Goal: Task Accomplishment & Management: Manage account settings

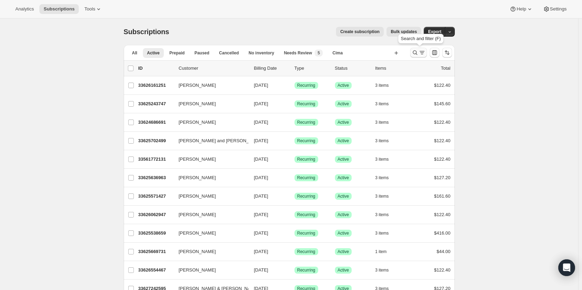
click at [415, 54] on icon "Search and filter results" at bounding box center [415, 52] width 7 height 7
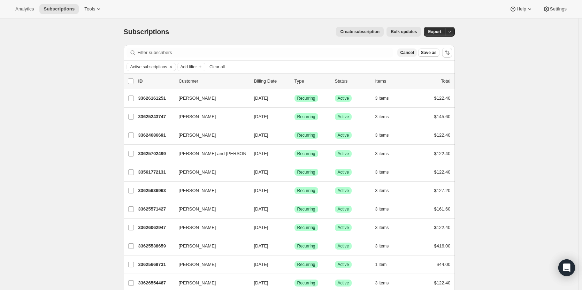
click at [414, 56] on button "Cancel" at bounding box center [407, 52] width 19 height 8
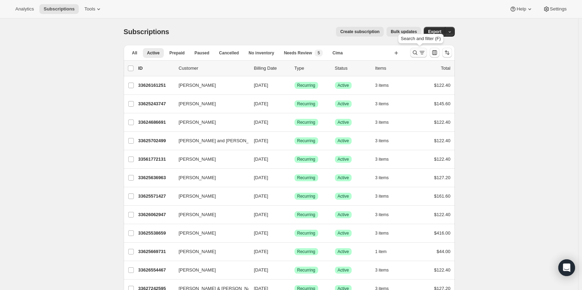
click at [415, 56] on icon "Search and filter results" at bounding box center [415, 52] width 7 height 7
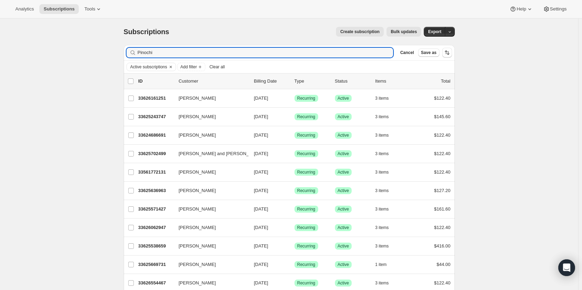
type input "Pinochi"
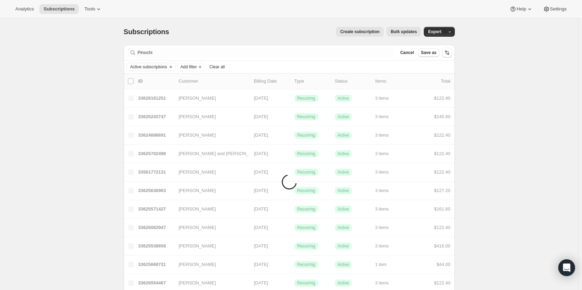
click at [415, 56] on button "Cancel" at bounding box center [407, 52] width 19 height 8
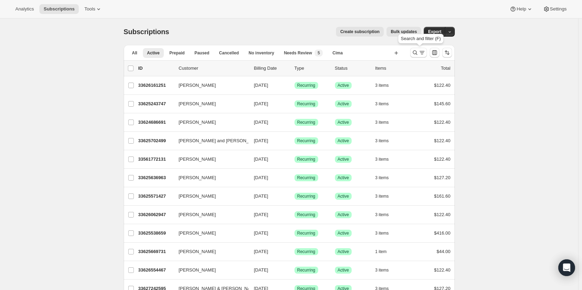
click at [415, 56] on icon "Search and filter results" at bounding box center [415, 52] width 7 height 7
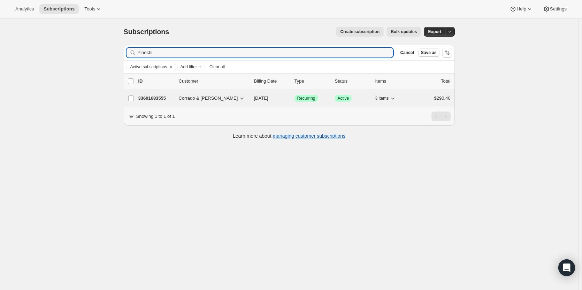
type input "Pinochi"
click at [157, 94] on div "33601683555 Corrado & Mona Pinochi 11/05/2025 Success Recurring Success Active …" at bounding box center [294, 98] width 312 height 10
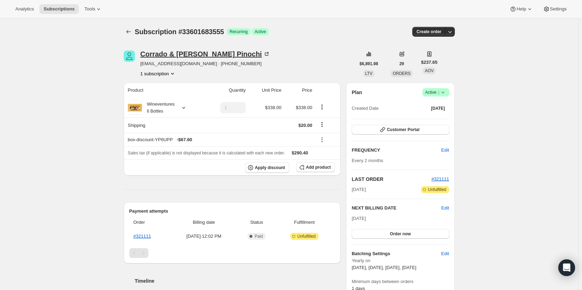
click at [177, 55] on div "Corrado & Mona Pinochi" at bounding box center [206, 54] width 130 height 7
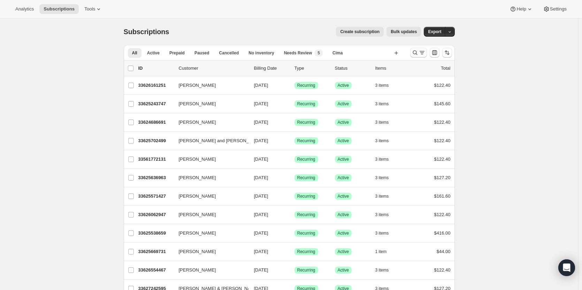
click at [417, 56] on icon "Search and filter results" at bounding box center [415, 52] width 7 height 7
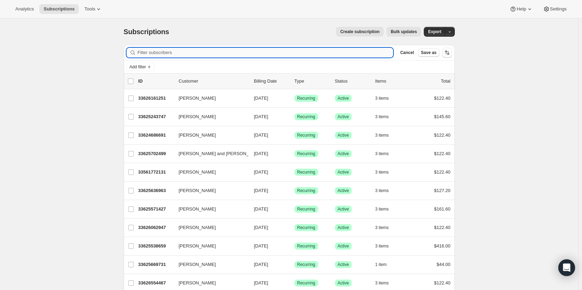
click at [372, 56] on input "Filter subscribers" at bounding box center [266, 53] width 256 height 10
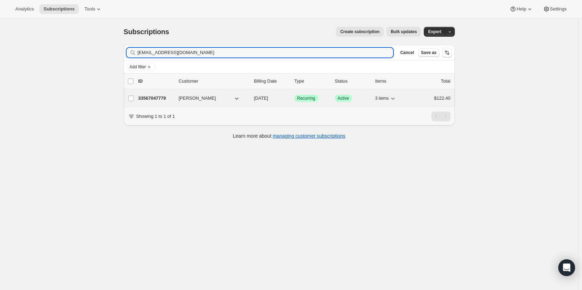
type input "nmahmoud0691@gmail.com"
click at [160, 95] on p "33567047779" at bounding box center [155, 98] width 35 height 7
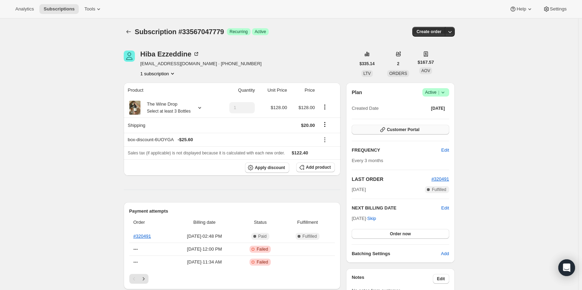
click at [412, 133] on button "Customer Portal" at bounding box center [400, 130] width 97 height 10
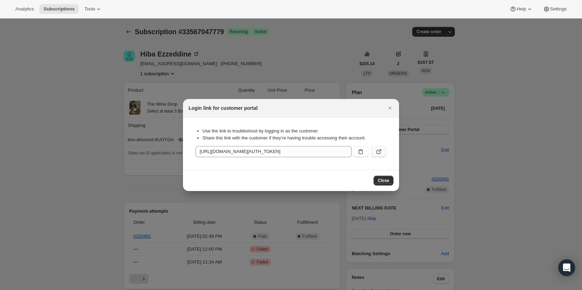
click at [377, 152] on icon ":rcd:" at bounding box center [379, 151] width 7 height 7
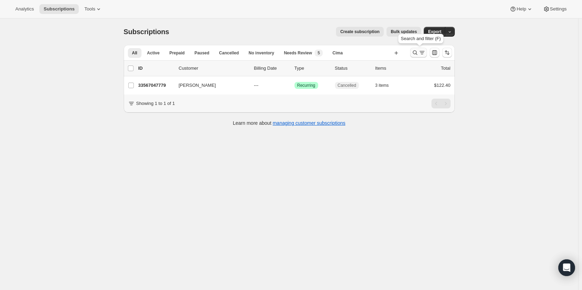
click at [415, 52] on icon "Search and filter results" at bounding box center [415, 53] width 5 height 5
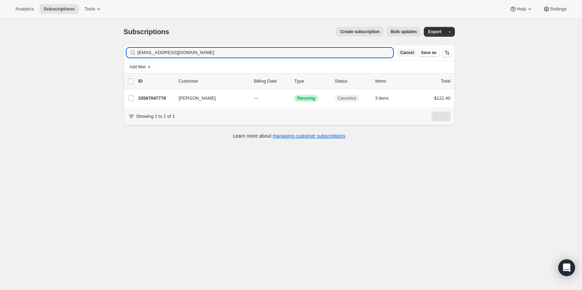
click at [414, 52] on span "Cancel" at bounding box center [407, 53] width 14 height 6
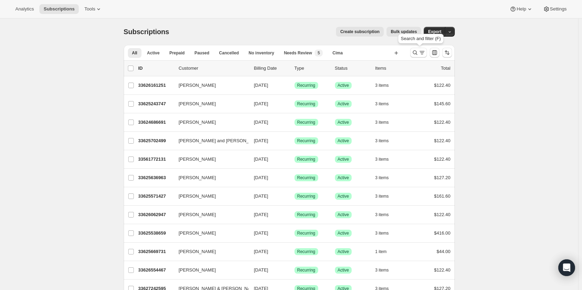
click at [416, 52] on icon "Search and filter results" at bounding box center [415, 52] width 7 height 7
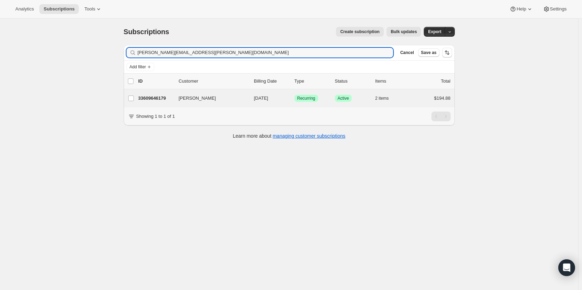
type input "[PERSON_NAME][EMAIL_ADDRESS][PERSON_NAME][DOMAIN_NAME]"
click at [159, 103] on div "Chris Tiller 33609646179 Chris Tiller 11/05/2025 Success Recurring Success Acti…" at bounding box center [289, 98] width 331 height 18
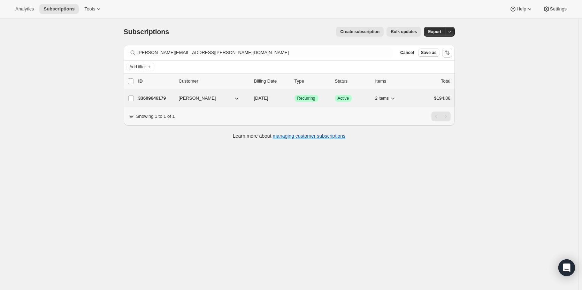
click at [156, 99] on p "33609646179" at bounding box center [155, 98] width 35 height 7
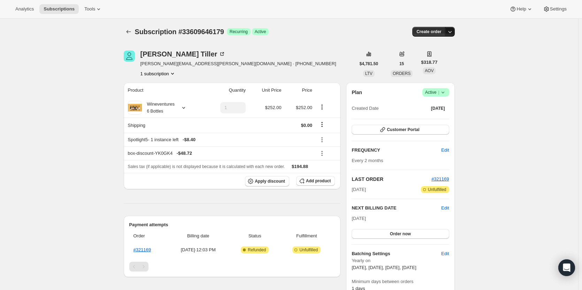
click at [454, 30] on icon "button" at bounding box center [450, 31] width 7 height 7
click at [448, 61] on span "Create custom one-time order" at bounding box center [422, 58] width 60 height 7
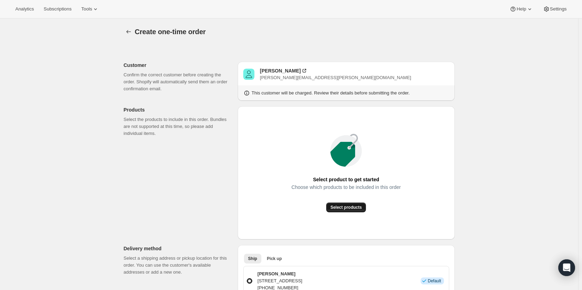
click at [360, 205] on span "Select products" at bounding box center [346, 208] width 31 height 6
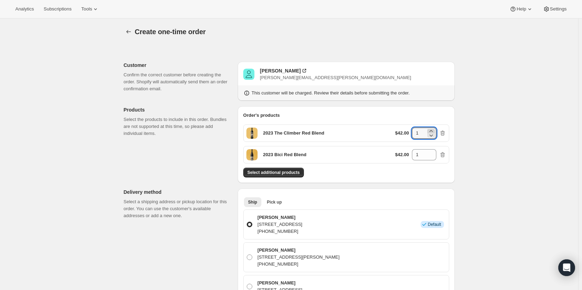
click at [432, 130] on icon at bounding box center [431, 131] width 7 height 7
type input "3"
click at [433, 152] on icon at bounding box center [431, 153] width 3 height 2
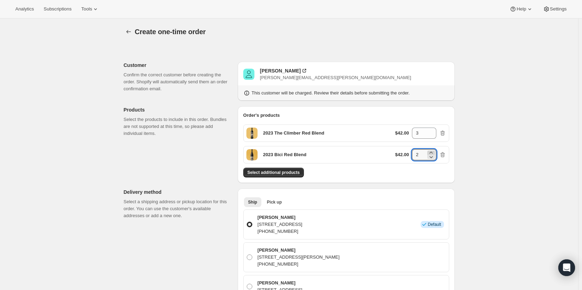
type input "3"
click at [395, 78] on div "Chris Tiller chris.tiller@carfinancial.com" at bounding box center [346, 74] width 206 height 14
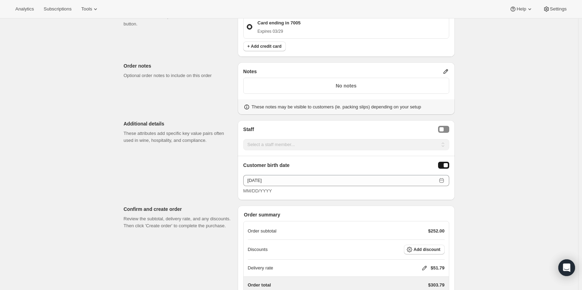
scroll to position [354, 0]
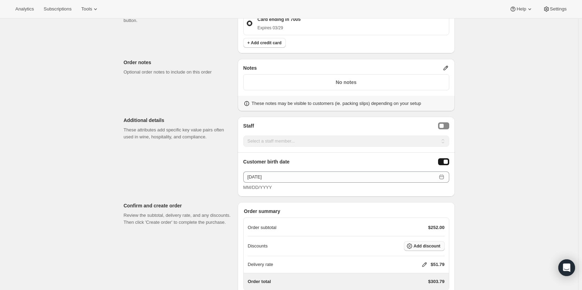
click at [441, 244] on span "Add discount" at bounding box center [427, 246] width 27 height 6
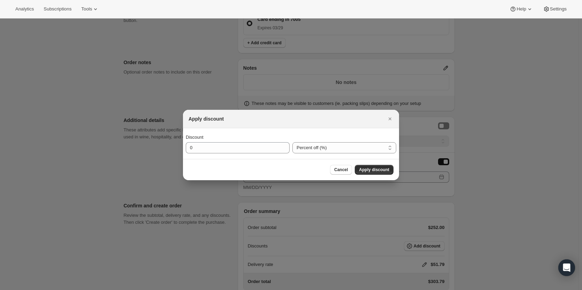
click at [206, 142] on div "Discount 0" at bounding box center [238, 144] width 104 height 20
click at [206, 150] on input "0" at bounding box center [232, 147] width 93 height 11
type input "25"
click at [387, 173] on button "Apply discount" at bounding box center [374, 170] width 39 height 10
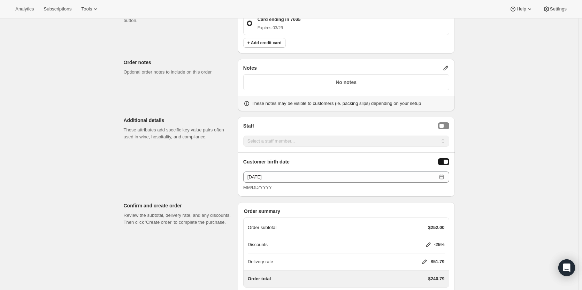
click at [425, 259] on icon at bounding box center [424, 261] width 7 height 7
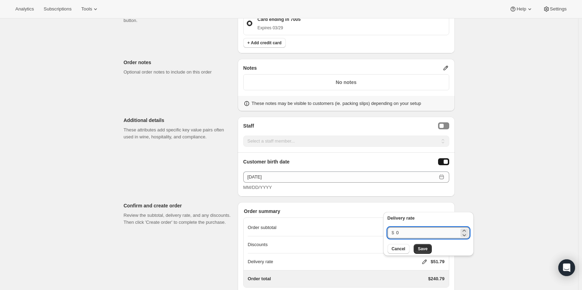
click at [413, 235] on input "0" at bounding box center [428, 232] width 63 height 11
type input "20"
click at [424, 249] on span "Save" at bounding box center [423, 249] width 10 height 6
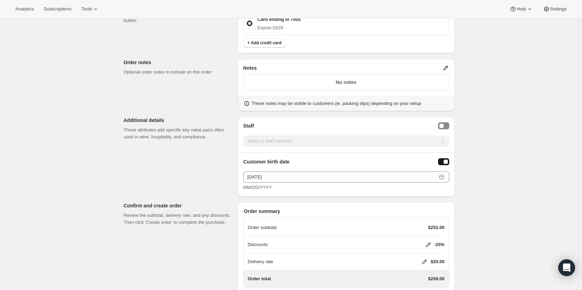
scroll to position [400, 0]
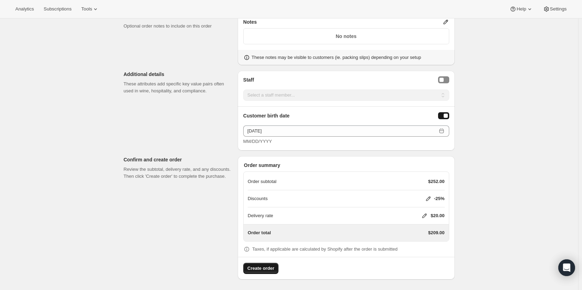
drag, startPoint x: 254, startPoint y: 269, endPoint x: 255, endPoint y: 264, distance: 5.0
click at [255, 264] on button "Create order" at bounding box center [260, 268] width 35 height 11
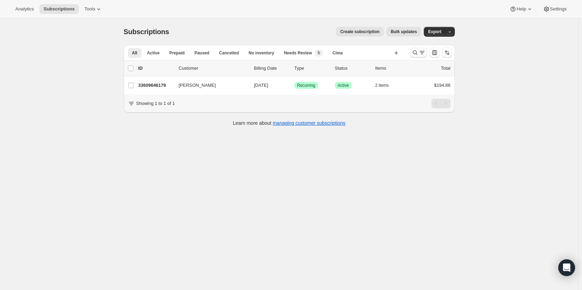
click at [416, 57] on button "Search and filter results" at bounding box center [418, 53] width 17 height 10
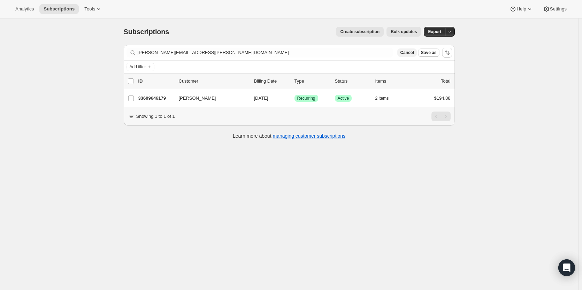
click at [414, 56] on button "Cancel" at bounding box center [407, 52] width 19 height 8
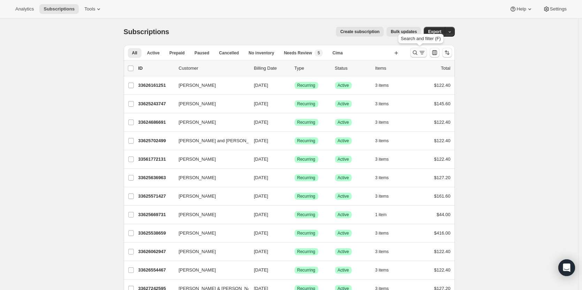
click at [416, 55] on icon "Search and filter results" at bounding box center [415, 52] width 7 height 7
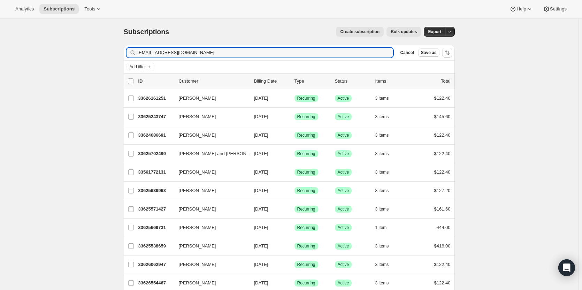
type input "[EMAIL_ADDRESS][DOMAIN_NAME]"
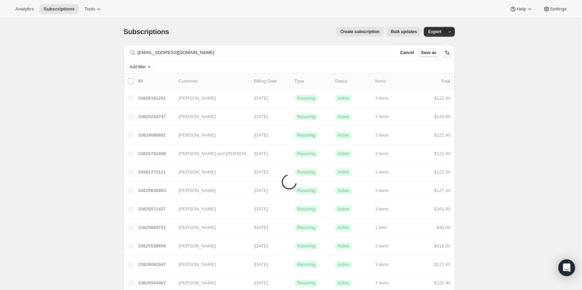
click at [414, 55] on span "Cancel" at bounding box center [407, 53] width 14 height 6
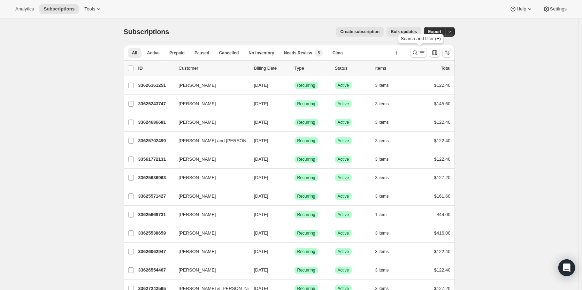
click at [416, 55] on icon "Search and filter results" at bounding box center [415, 52] width 7 height 7
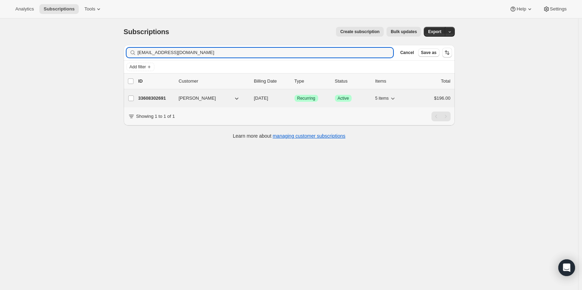
type input "tobcaters@gmail.com"
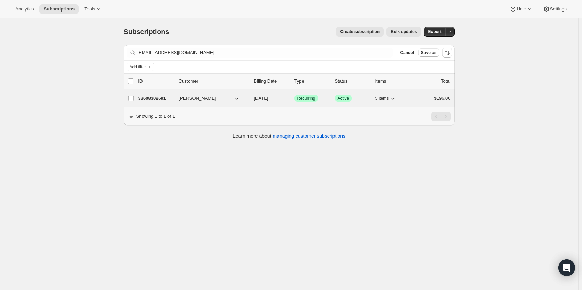
click at [151, 102] on div "33608302691 Nora Reuter 11/05/2025 Success Recurring Success Active 5 items $19…" at bounding box center [294, 98] width 312 height 10
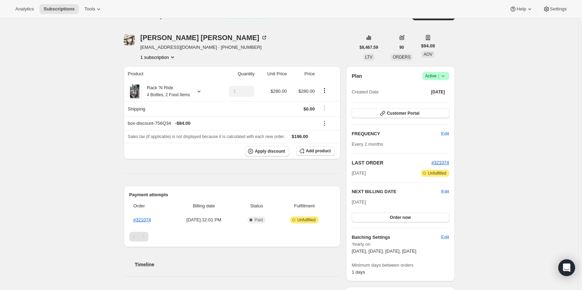
scroll to position [18, 0]
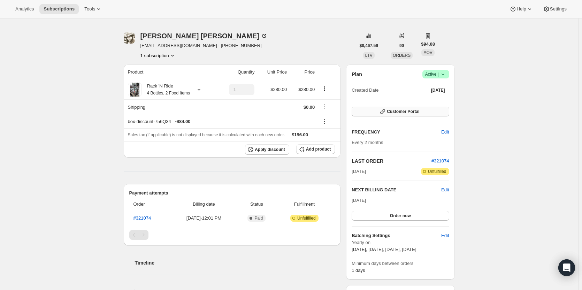
click at [408, 113] on span "Customer Portal" at bounding box center [403, 112] width 32 height 6
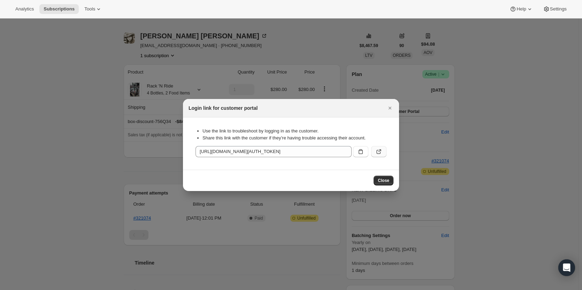
click at [380, 153] on icon ":rds:" at bounding box center [379, 151] width 7 height 7
click at [394, 110] on button "Close" at bounding box center [390, 108] width 10 height 10
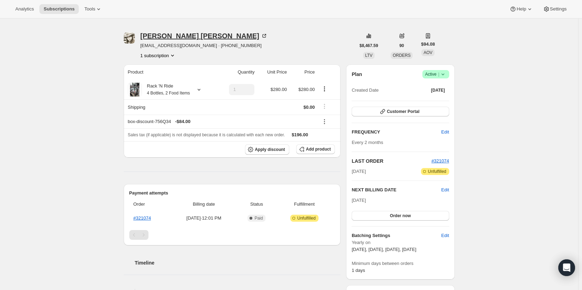
click at [166, 36] on div "Nora Reuter" at bounding box center [204, 35] width 127 height 7
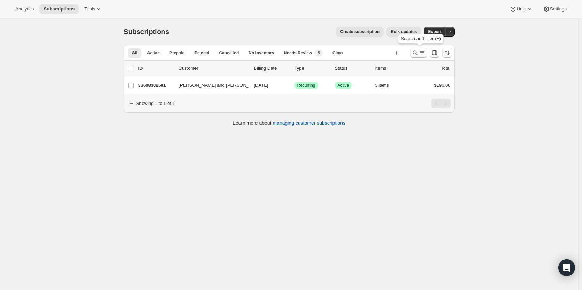
click at [418, 54] on icon "Search and filter results" at bounding box center [415, 52] width 7 height 7
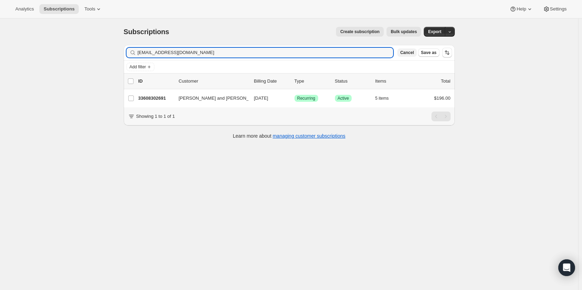
click at [414, 53] on span "Cancel" at bounding box center [407, 53] width 14 height 6
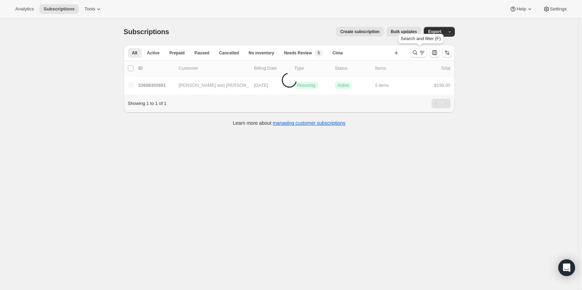
click at [416, 53] on icon "Search and filter results" at bounding box center [415, 52] width 7 height 7
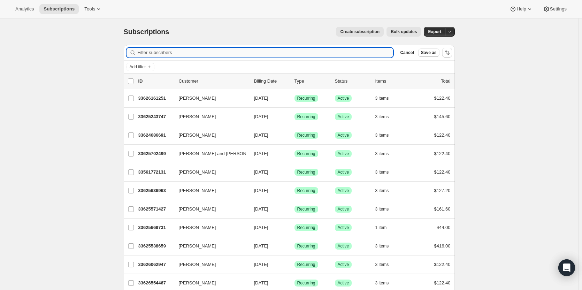
click at [377, 54] on input "Filter subscribers" at bounding box center [266, 53] width 256 height 10
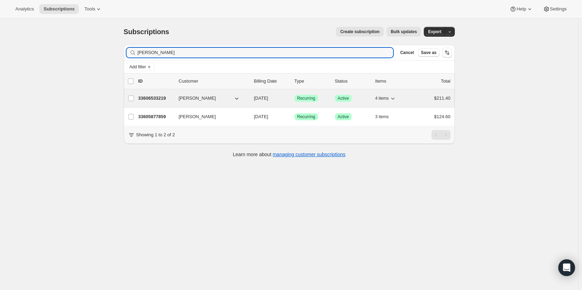
type input "Lio Vallet"
click at [153, 99] on p "33606533219" at bounding box center [155, 98] width 35 height 7
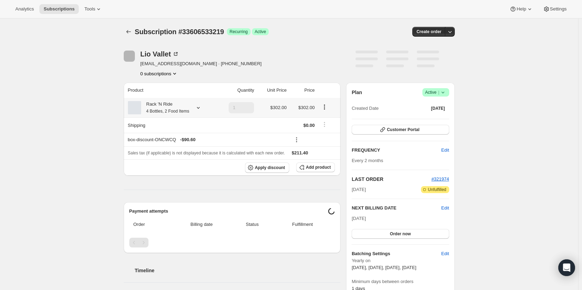
click at [153, 99] on th "Rack 'N Ride 4 Bottles, 2 Food Items" at bounding box center [170, 108] width 92 height 20
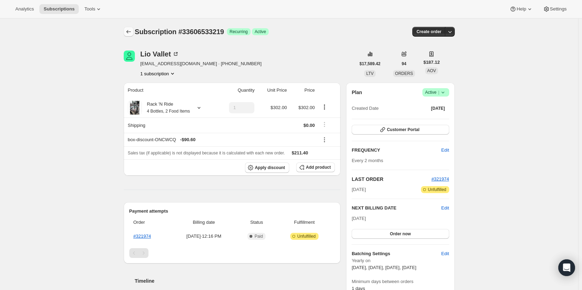
click at [134, 33] on button "Subscriptions" at bounding box center [129, 32] width 10 height 10
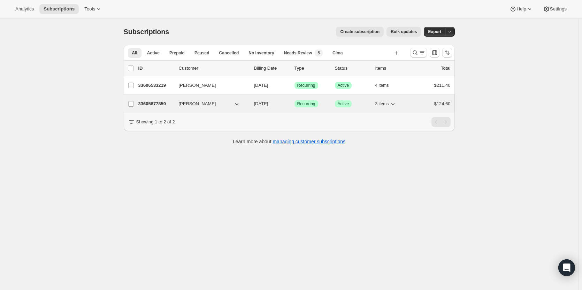
click at [148, 107] on p "33605877859" at bounding box center [155, 103] width 35 height 7
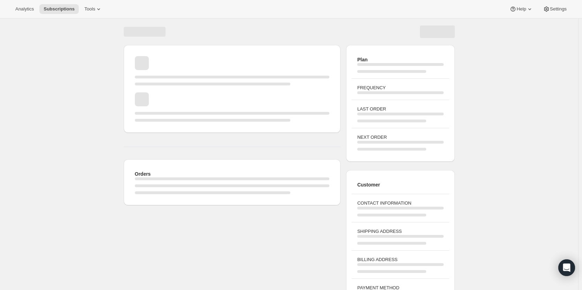
click at [148, 107] on div "Page loading" at bounding box center [232, 106] width 195 height 29
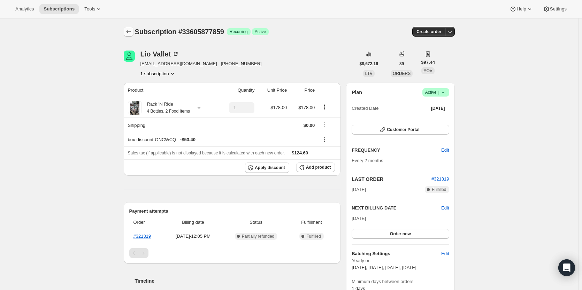
click at [132, 30] on icon "Subscriptions" at bounding box center [128, 31] width 7 height 7
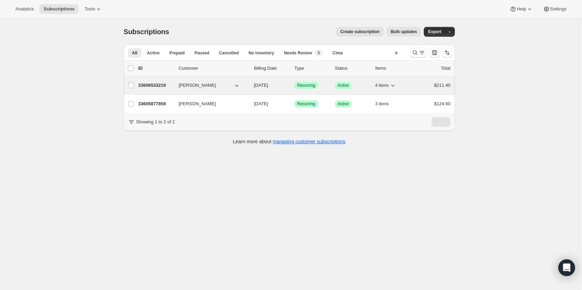
click at [181, 86] on span "Lio Vallet" at bounding box center [197, 85] width 37 height 7
click at [147, 88] on p "33606533219" at bounding box center [155, 85] width 35 height 7
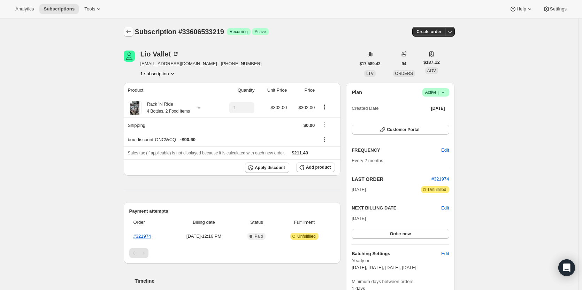
click at [132, 33] on icon "Subscriptions" at bounding box center [128, 31] width 7 height 7
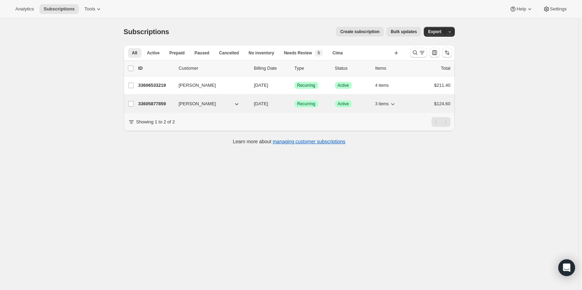
click at [155, 103] on p "33605877859" at bounding box center [155, 103] width 35 height 7
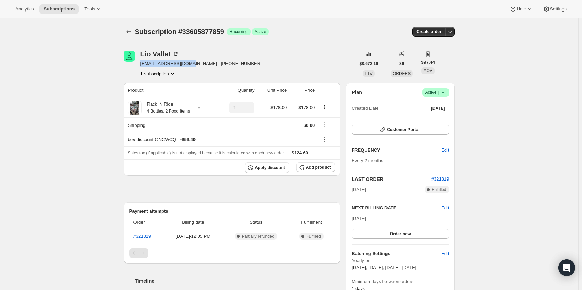
drag, startPoint x: 183, startPoint y: 65, endPoint x: 141, endPoint y: 66, distance: 42.5
click at [141, 66] on div "Lio Vallet lio.vallet@gmail.com · +17076814325 1 subscription" at bounding box center [240, 64] width 232 height 27
copy span "lio.vallet@gmail.com"
click at [130, 35] on button "Subscriptions" at bounding box center [129, 32] width 10 height 10
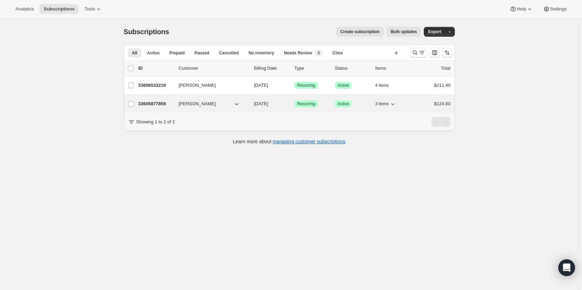
click at [144, 104] on p "33605877859" at bounding box center [155, 103] width 35 height 7
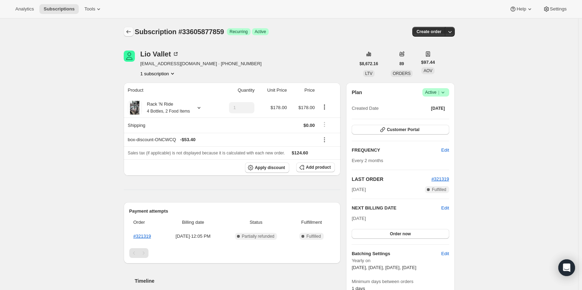
click at [130, 32] on icon "Subscriptions" at bounding box center [128, 31] width 7 height 7
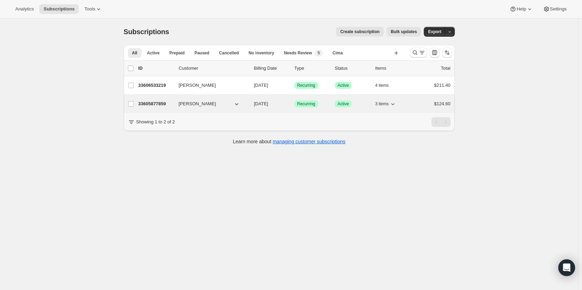
click at [153, 106] on p "33605877859" at bounding box center [155, 103] width 35 height 7
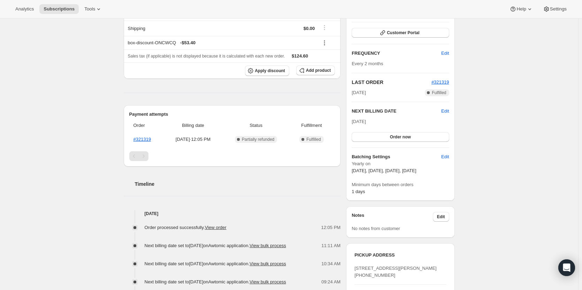
scroll to position [69, 0]
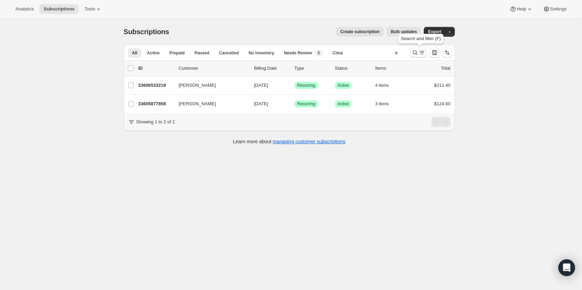
click at [419, 51] on icon "Search and filter results" at bounding box center [415, 52] width 7 height 7
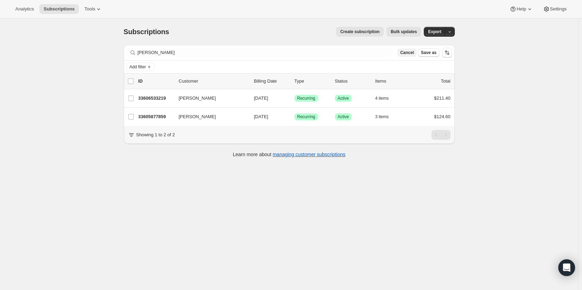
click at [407, 52] on span "Cancel" at bounding box center [407, 53] width 14 height 6
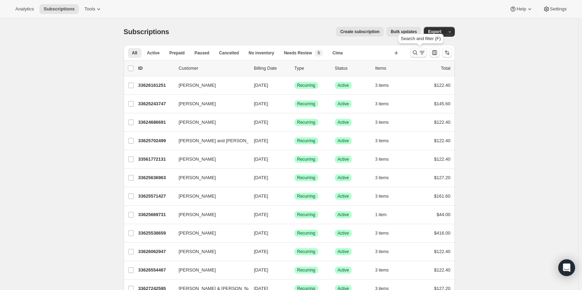
click at [418, 54] on icon "Search and filter results" at bounding box center [415, 52] width 7 height 7
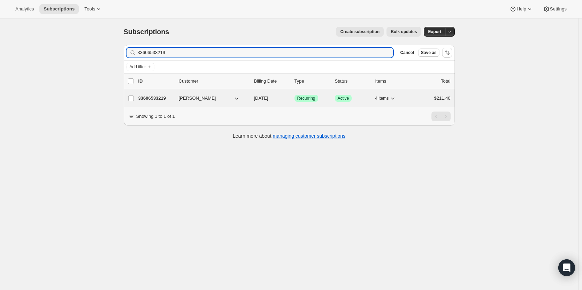
type input "33606533219"
click at [159, 100] on p "33606533219" at bounding box center [155, 98] width 35 height 7
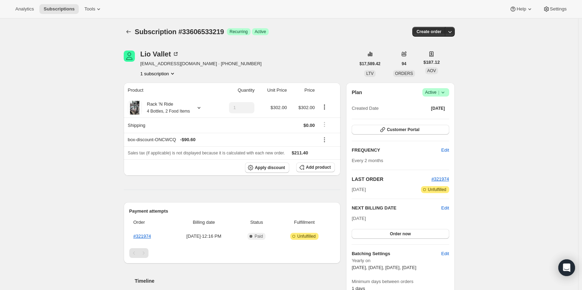
click at [162, 54] on div "Lio Vallet" at bounding box center [160, 54] width 39 height 7
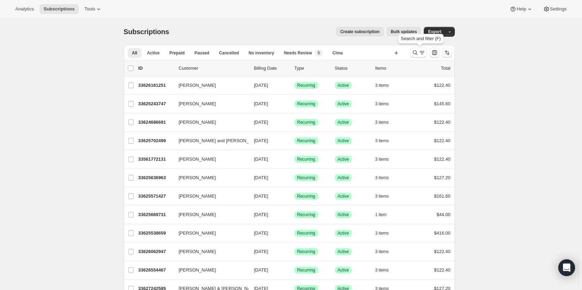
click at [412, 55] on div at bounding box center [418, 53] width 17 height 10
click at [414, 55] on icon "Search and filter results" at bounding box center [415, 52] width 7 height 7
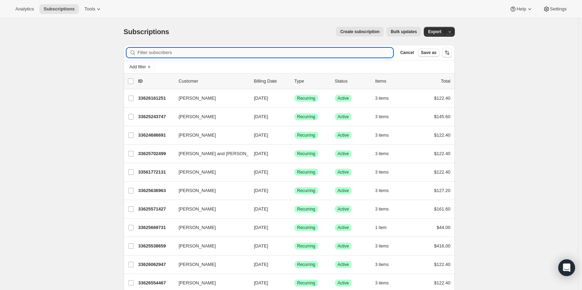
click at [382, 51] on input "Filter subscribers" at bounding box center [266, 53] width 256 height 10
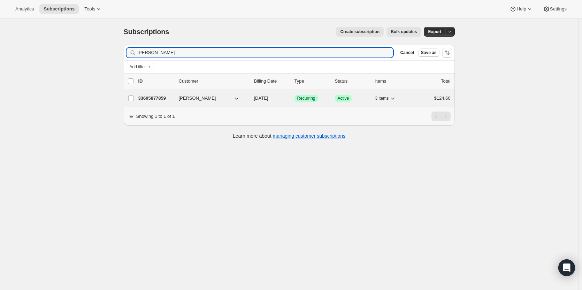
type input "[PERSON_NAME]"
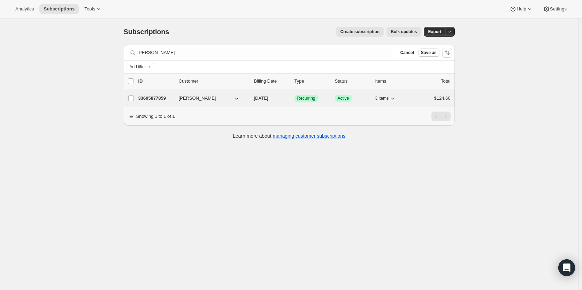
click at [156, 98] on p "33605877859" at bounding box center [155, 98] width 35 height 7
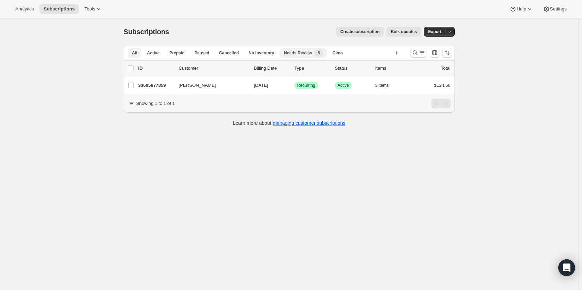
click at [292, 55] on span "Needs Review" at bounding box center [298, 53] width 28 height 6
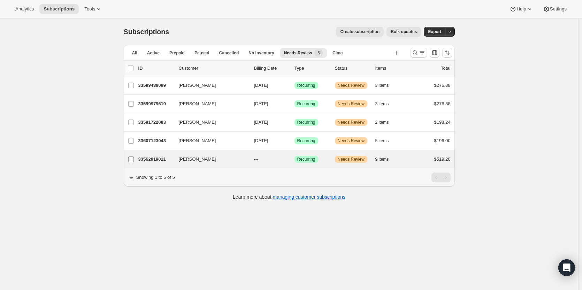
click at [133, 160] on input "Martha Barnes" at bounding box center [131, 160] width 6 height 6
checkbox input "true"
click at [450, 67] on icon "button" at bounding box center [447, 68] width 7 height 7
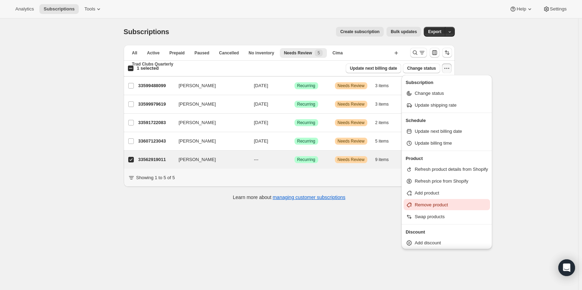
click at [437, 208] on span "Remove product" at bounding box center [451, 205] width 73 height 7
select select "16"
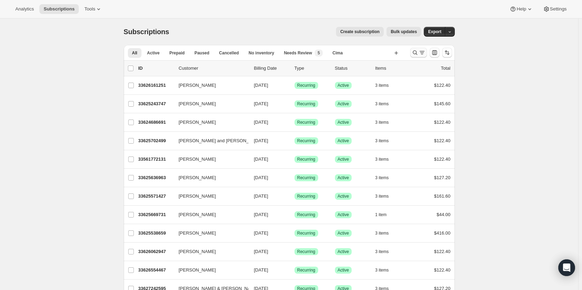
click at [419, 54] on icon "Search and filter results" at bounding box center [415, 52] width 7 height 7
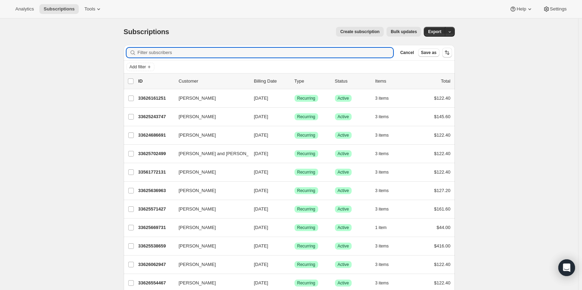
paste input "Kathleen Cox"
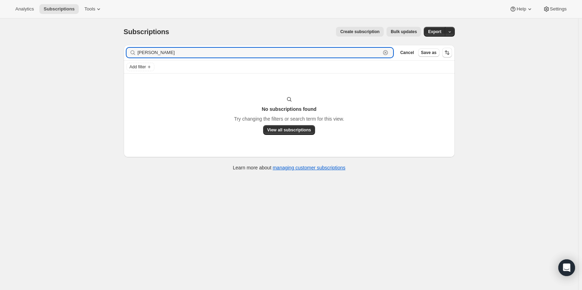
type input "Kathleen Cox"
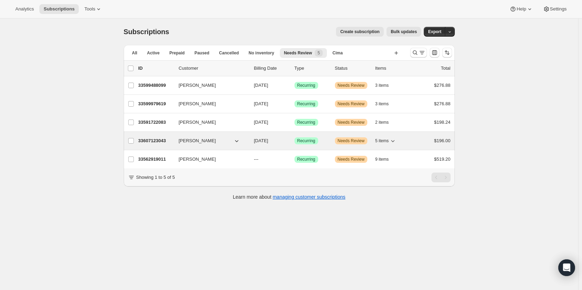
click at [294, 141] on div "33607123043 Jamie Lagoyda 11/05/2025 Success Recurring Warning Needs Review 5 i…" at bounding box center [294, 141] width 312 height 10
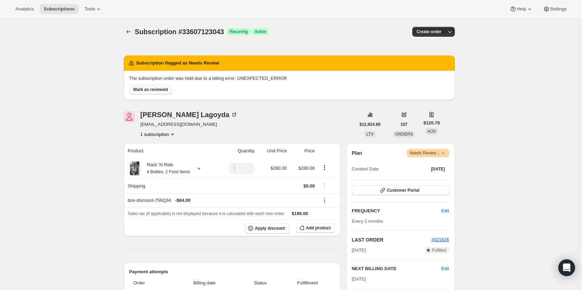
click at [160, 92] on span "Mark as reviewed" at bounding box center [151, 90] width 35 height 6
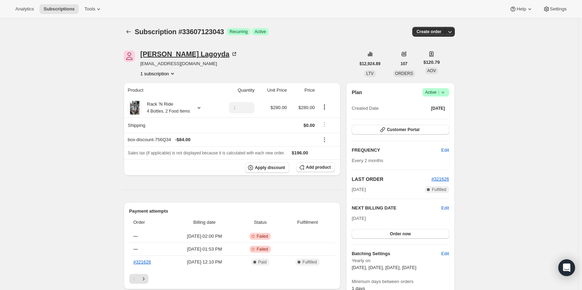
click at [161, 54] on div "Jamie Lagoyda" at bounding box center [190, 54] width 98 height 7
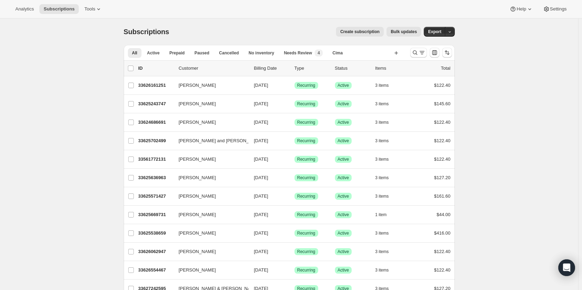
click at [290, 59] on div "All Active Prepaid Paused Cancelled No inventory Needs Review Cima Trad Clubs Q…" at bounding box center [264, 58] width 281 height 27
click at [286, 53] on span "Needs Review" at bounding box center [298, 53] width 28 height 6
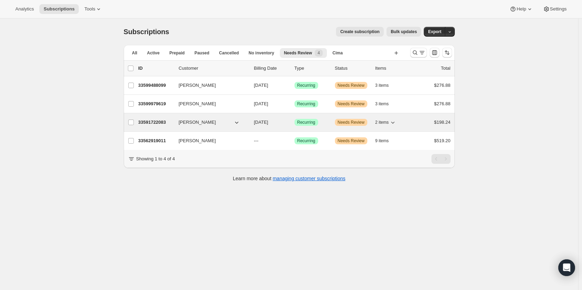
click at [159, 121] on p "33591722083" at bounding box center [155, 122] width 35 height 7
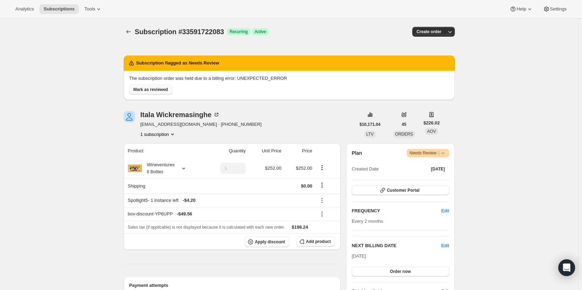
click at [138, 88] on span "Mark as reviewed" at bounding box center [151, 90] width 35 height 6
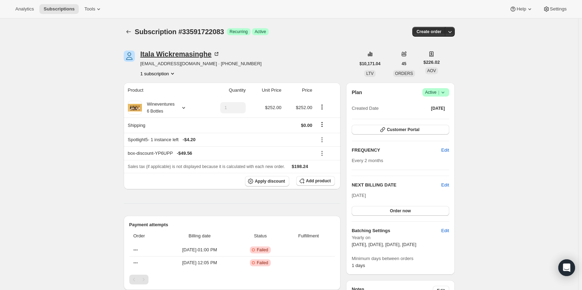
click at [178, 56] on div "[PERSON_NAME]" at bounding box center [181, 54] width 80 height 7
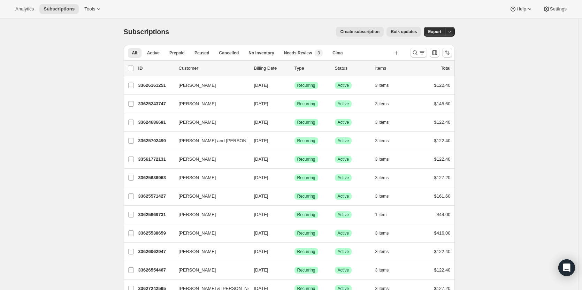
click at [416, 58] on div at bounding box center [431, 53] width 47 height 14
click at [416, 55] on icon "Search and filter results" at bounding box center [415, 52] width 7 height 7
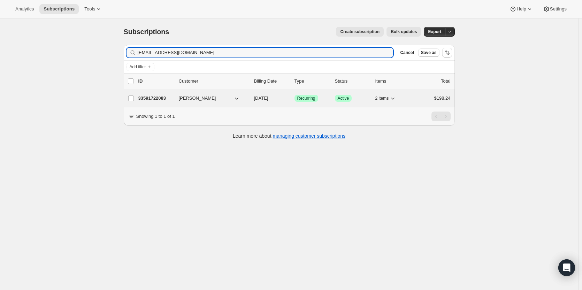
type input "[EMAIL_ADDRESS][DOMAIN_NAME]"
click at [161, 100] on p "33591722083" at bounding box center [155, 98] width 35 height 7
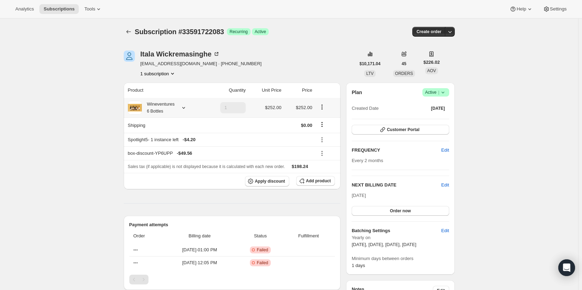
click at [170, 113] on div "Wineventures 6 Bottles" at bounding box center [158, 108] width 33 height 14
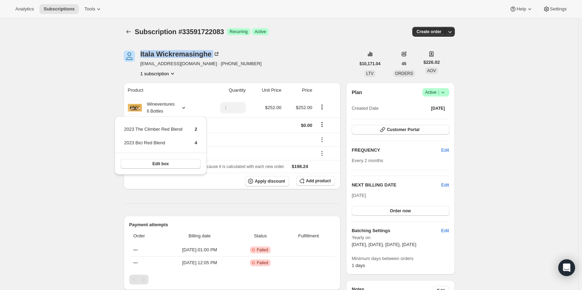
drag, startPoint x: 214, startPoint y: 52, endPoint x: 141, endPoint y: 52, distance: 73.9
click at [141, 52] on div "[PERSON_NAME] [EMAIL_ADDRESS][DOMAIN_NAME] · [PHONE_NUMBER] 1 subscription" at bounding box center [240, 64] width 232 height 27
copy div "[PERSON_NAME]"
